Goal: Download file/media

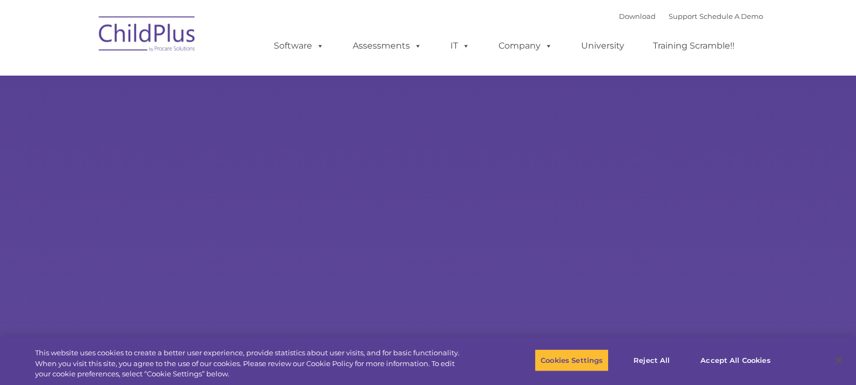
select select "MEDIUM"
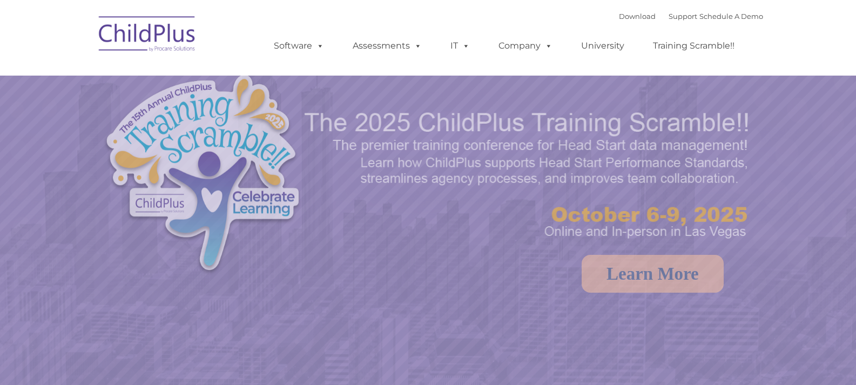
select select "MEDIUM"
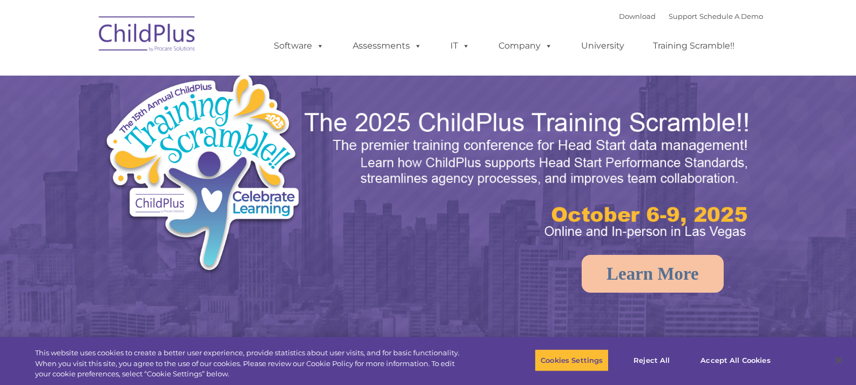
select select "MEDIUM"
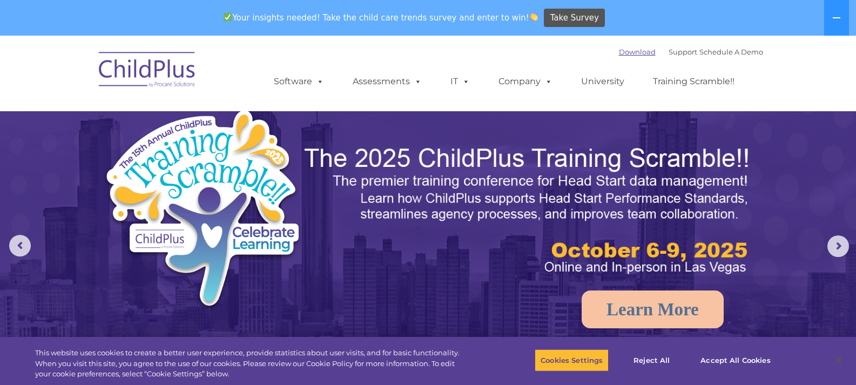
click at [629, 50] on link "Download" at bounding box center [637, 52] width 37 height 9
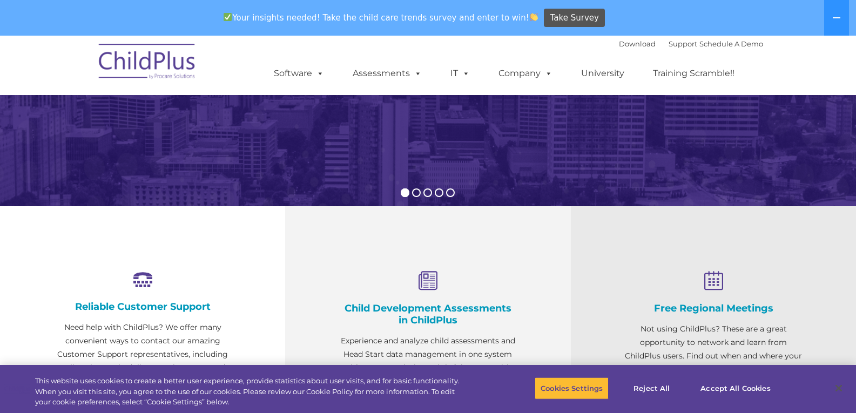
scroll to position [257, 0]
